Goal: Obtain resource: Obtain resource

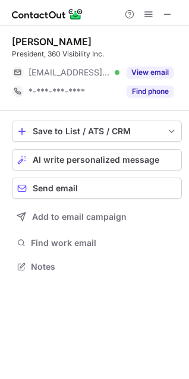
scroll to position [6, 5]
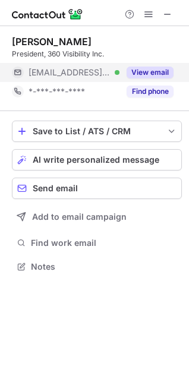
click at [142, 76] on button "View email" at bounding box center [150, 73] width 47 height 12
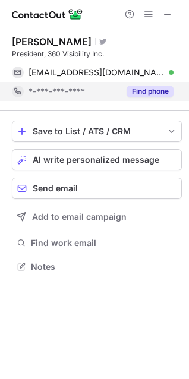
click at [151, 94] on button "Find phone" at bounding box center [150, 92] width 47 height 12
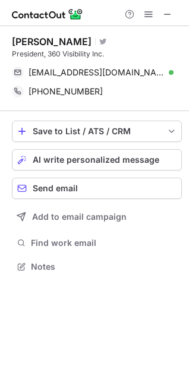
scroll to position [259, 189]
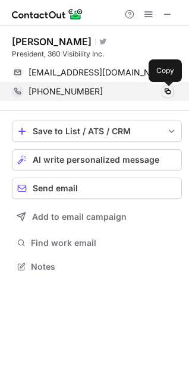
click at [165, 90] on span at bounding box center [168, 92] width 10 height 10
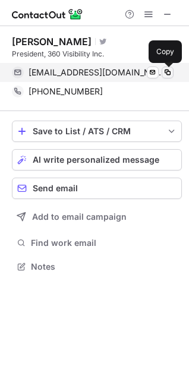
click at [168, 69] on span at bounding box center [168, 73] width 10 height 10
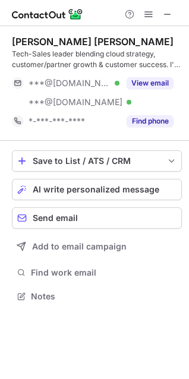
scroll to position [288, 189]
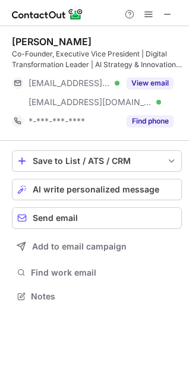
scroll to position [288, 189]
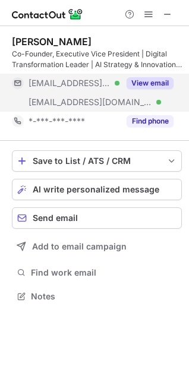
click at [146, 80] on button "View email" at bounding box center [150, 83] width 47 height 12
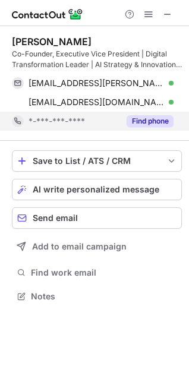
click at [136, 125] on button "Find phone" at bounding box center [150, 121] width 47 height 12
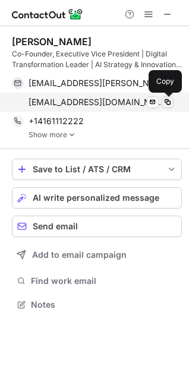
click at [167, 101] on span at bounding box center [168, 103] width 10 height 10
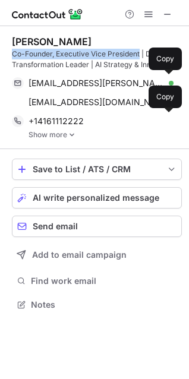
drag, startPoint x: 139, startPoint y: 55, endPoint x: 12, endPoint y: 52, distance: 126.7
click at [12, 52] on div "Co-Founder, Executive Vice President | Digital Transformation Leader | AI Strat…" at bounding box center [97, 59] width 170 height 21
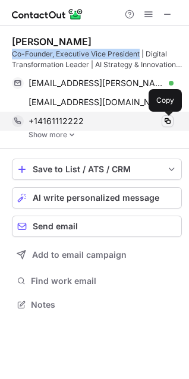
click at [173, 123] on button at bounding box center [168, 121] width 12 height 12
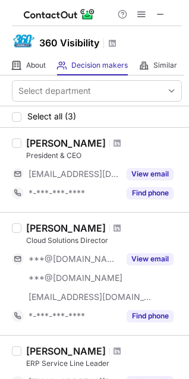
click at [153, 10] on button at bounding box center [160, 14] width 14 height 14
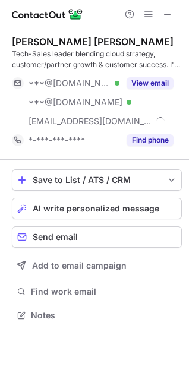
scroll to position [307, 189]
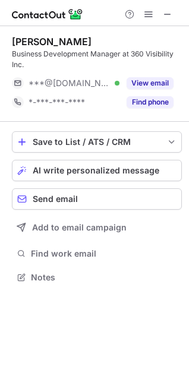
scroll to position [269, 189]
click at [161, 12] on button at bounding box center [168, 14] width 14 height 14
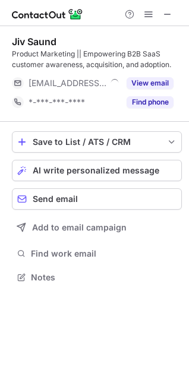
scroll to position [269, 189]
